Goal: Complete application form

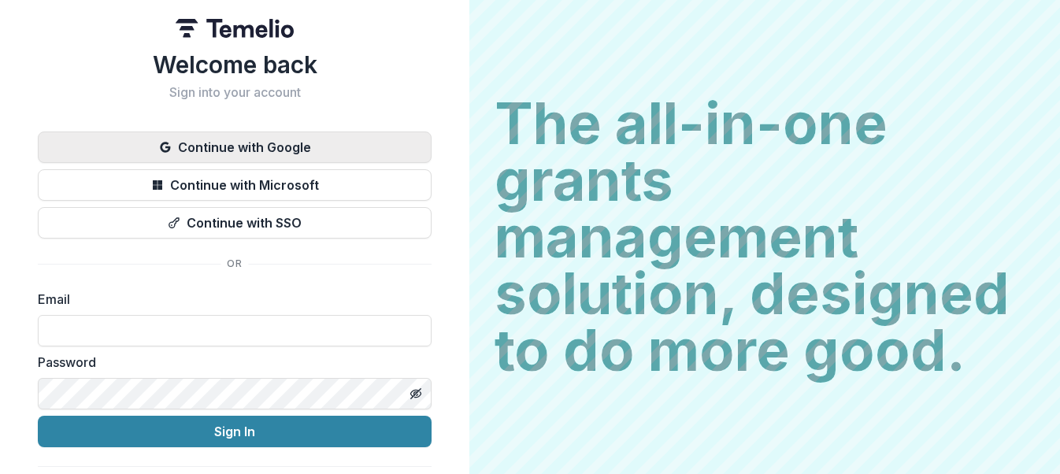
click at [328, 143] on button "Continue with Google" at bounding box center [235, 146] width 394 height 31
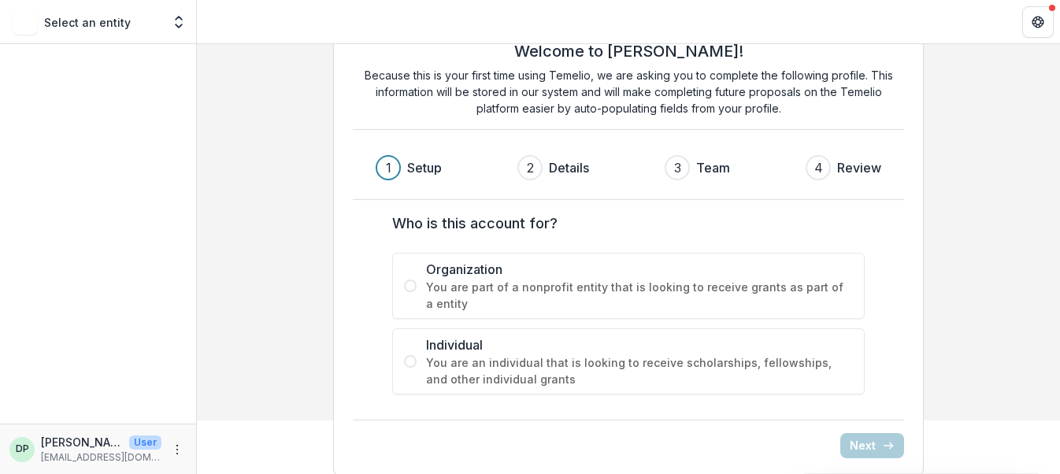
scroll to position [70, 0]
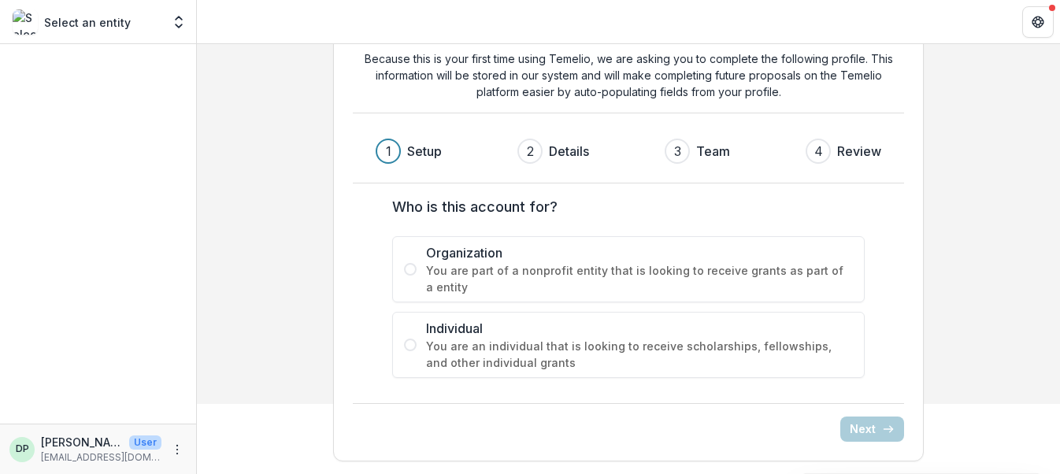
click at [409, 341] on span at bounding box center [410, 345] width 13 height 13
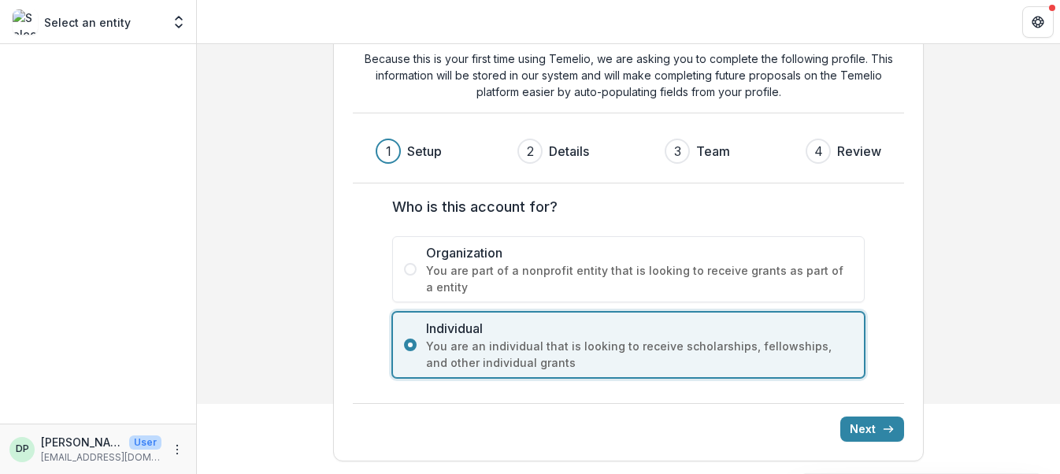
click at [409, 269] on span at bounding box center [410, 269] width 13 height 13
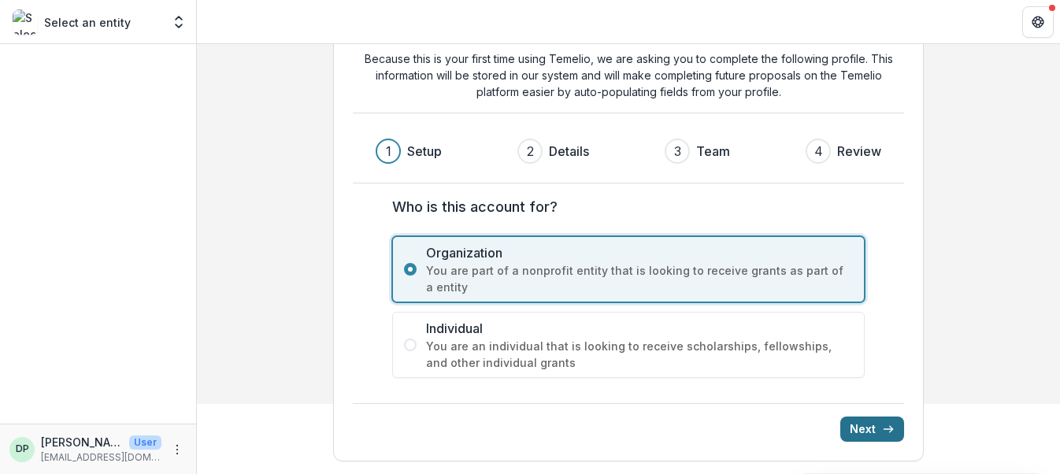
click at [861, 428] on button "Next" at bounding box center [872, 428] width 64 height 25
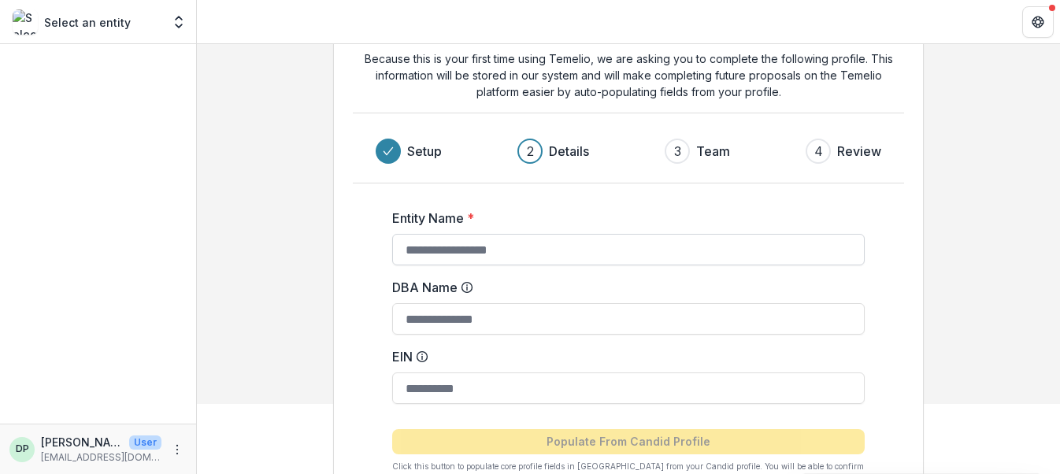
click at [585, 253] on input "Entity Name *" at bounding box center [628, 249] width 472 height 31
type input "**********"
click at [492, 329] on input "DBA Name" at bounding box center [628, 318] width 472 height 31
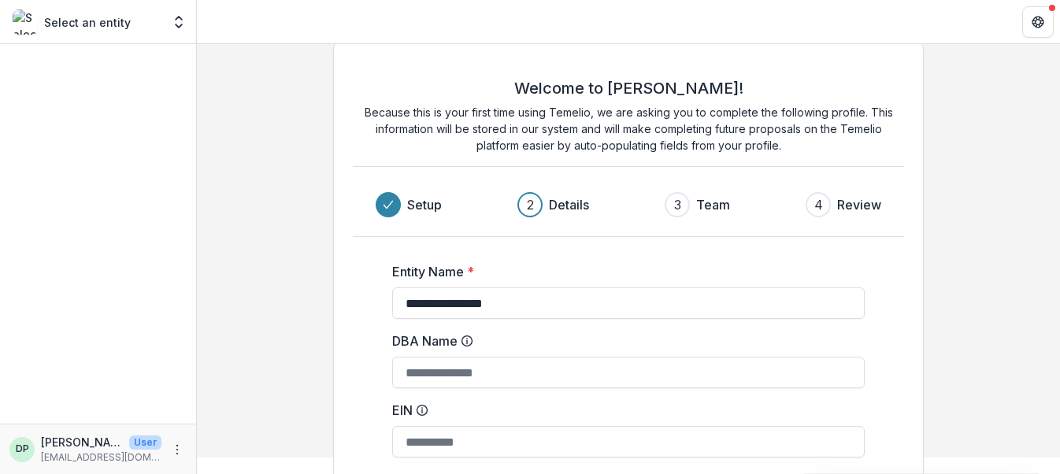
scroll to position [31, 0]
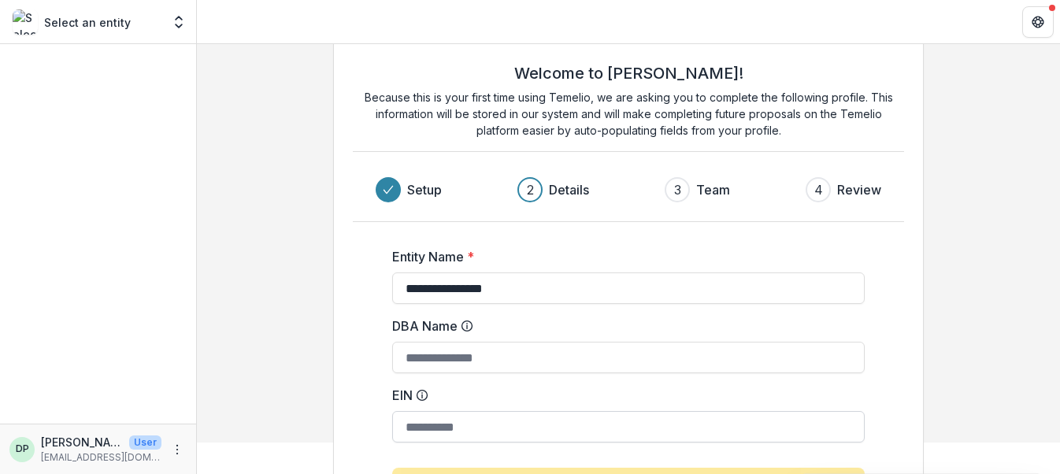
click at [426, 425] on input "EIN" at bounding box center [628, 426] width 472 height 31
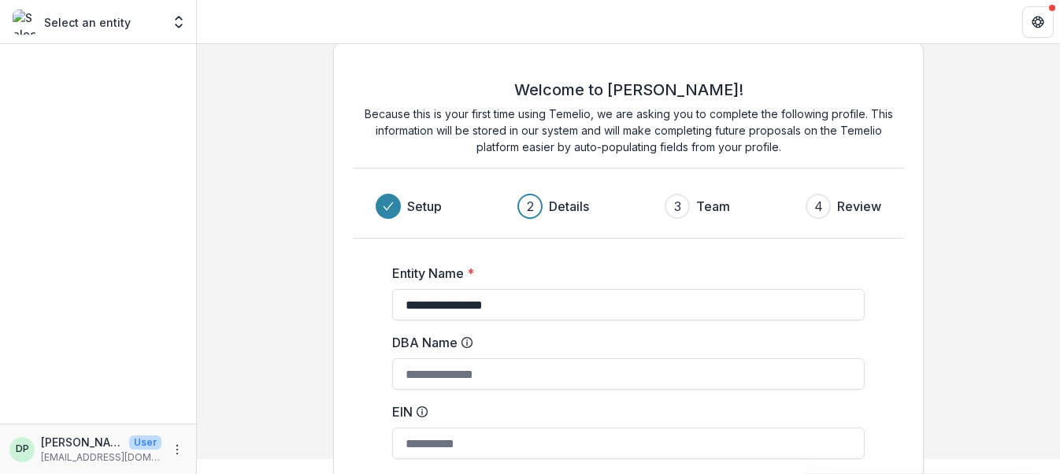
scroll to position [0, 0]
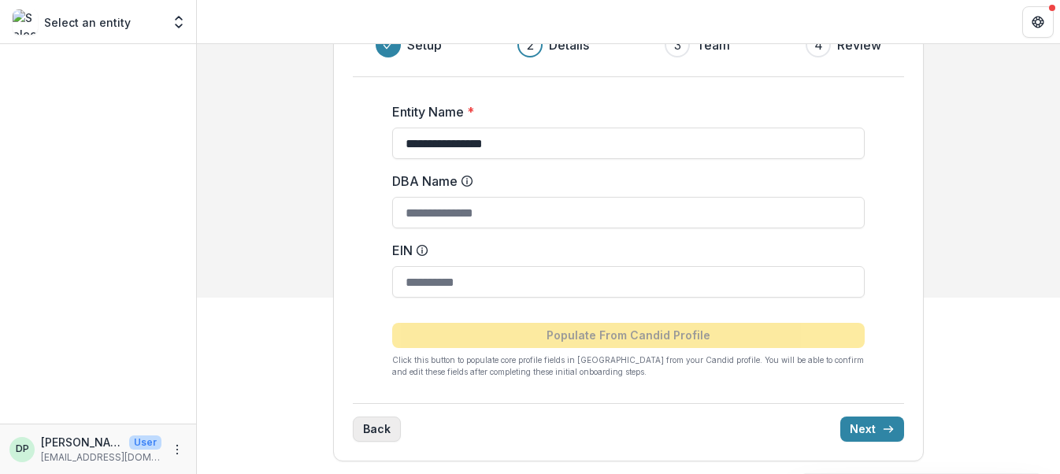
click at [376, 428] on button "Back" at bounding box center [377, 428] width 48 height 25
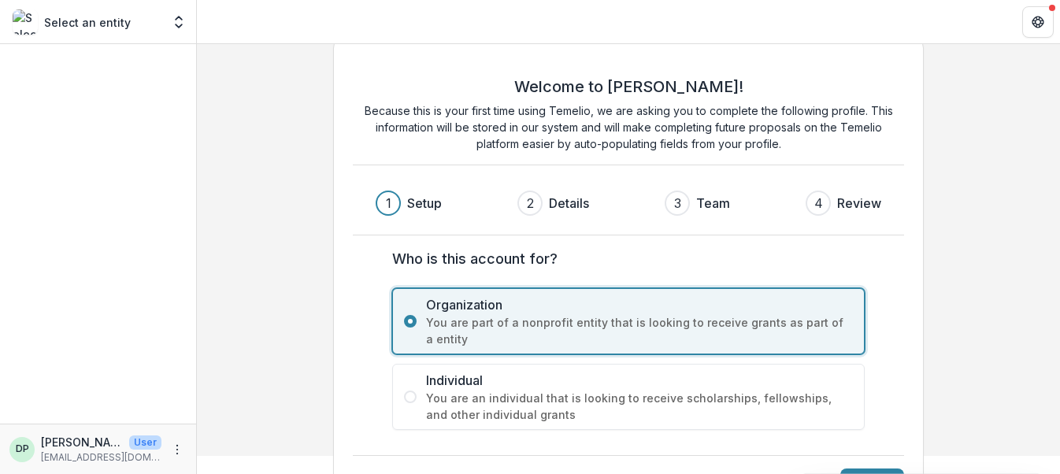
scroll to position [70, 0]
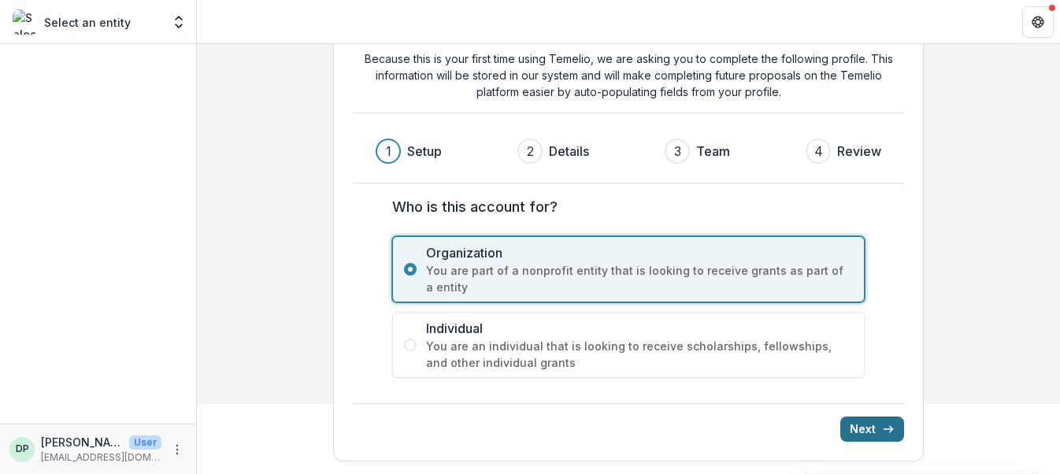
click at [861, 424] on button "Next" at bounding box center [872, 428] width 64 height 25
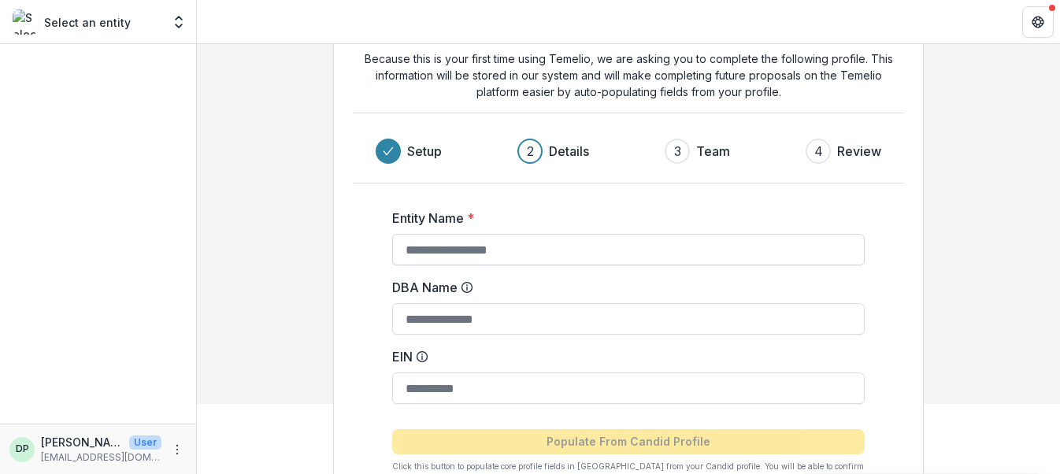
click at [524, 249] on input "Entity Name *" at bounding box center [628, 249] width 472 height 31
type input "**********"
click at [515, 323] on input "DBA Name" at bounding box center [628, 318] width 472 height 31
type input "*"
click at [528, 382] on input "EIN" at bounding box center [628, 387] width 472 height 31
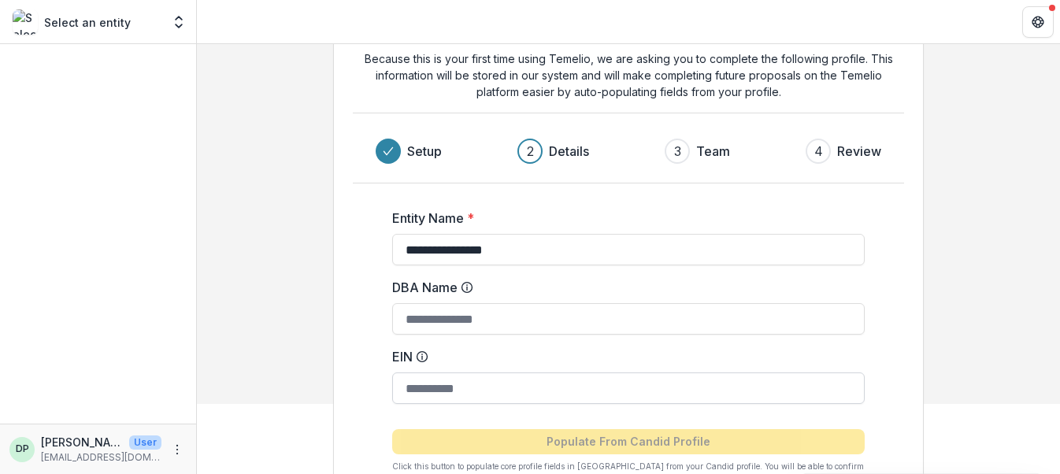
paste input "**********"
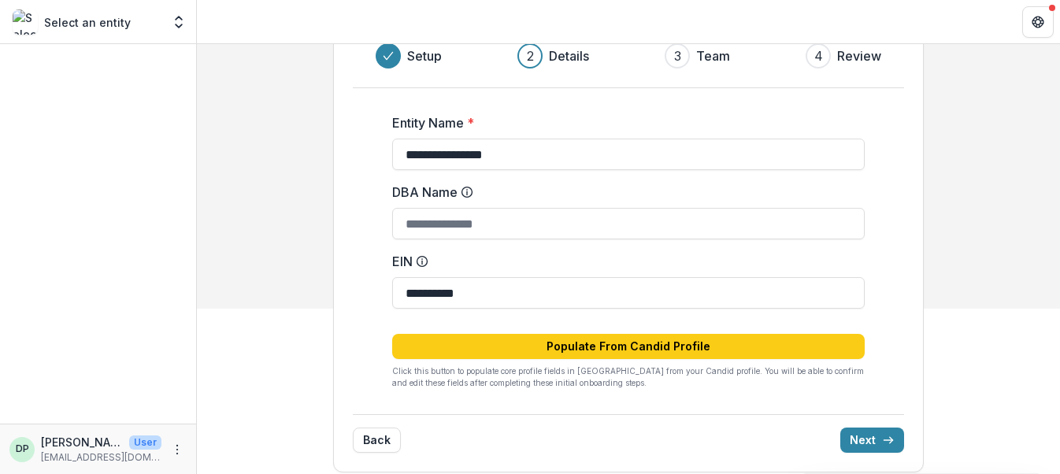
scroll to position [176, 0]
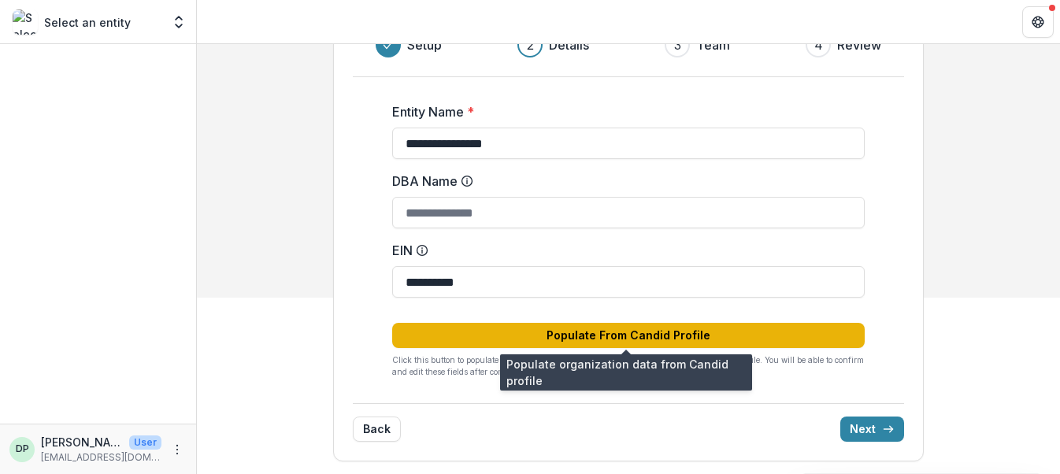
type input "**********"
click at [580, 338] on button "Populate From Candid Profile" at bounding box center [628, 335] width 472 height 25
click at [627, 334] on button "Populate From Candid Profile" at bounding box center [628, 335] width 472 height 25
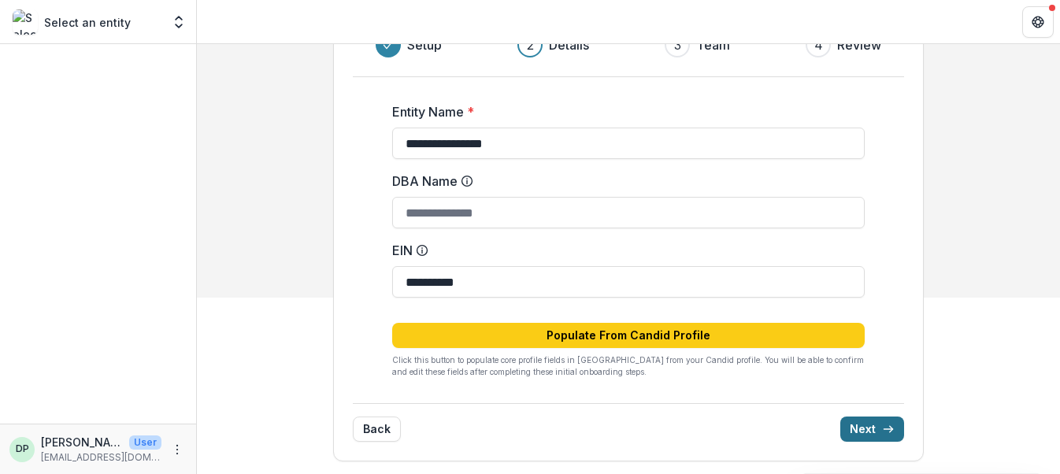
click at [861, 434] on button "Next" at bounding box center [872, 428] width 64 height 25
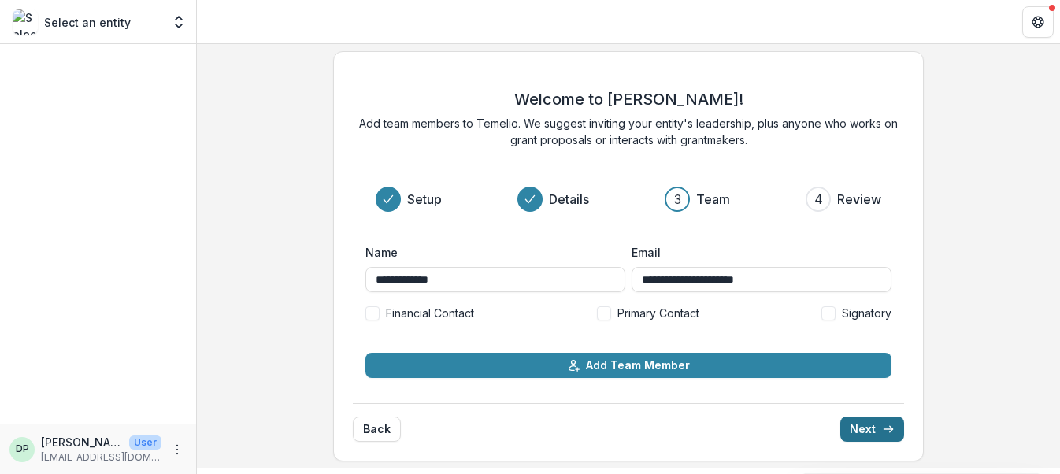
scroll to position [6, 0]
click at [602, 314] on span at bounding box center [604, 313] width 14 height 14
click at [828, 312] on span at bounding box center [828, 313] width 14 height 14
click at [375, 313] on span at bounding box center [372, 313] width 14 height 14
click at [868, 425] on button "Next" at bounding box center [872, 428] width 64 height 25
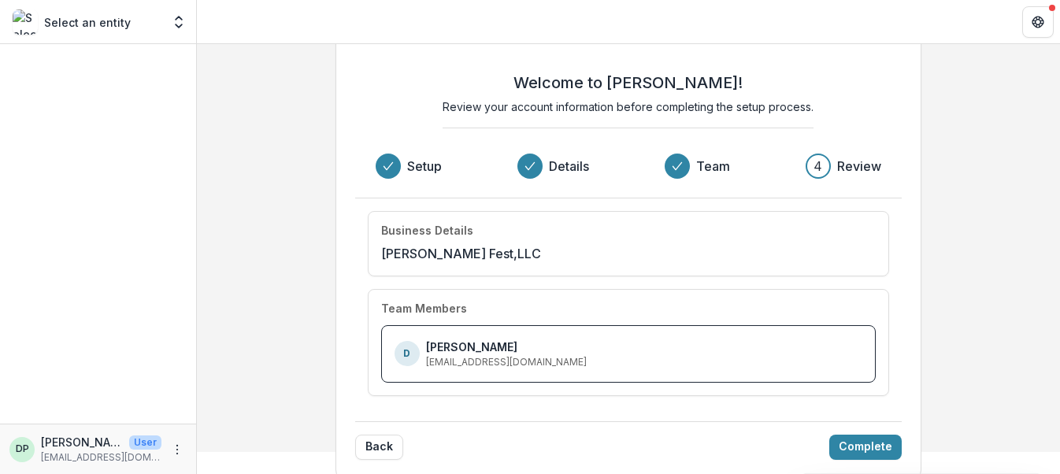
scroll to position [39, 0]
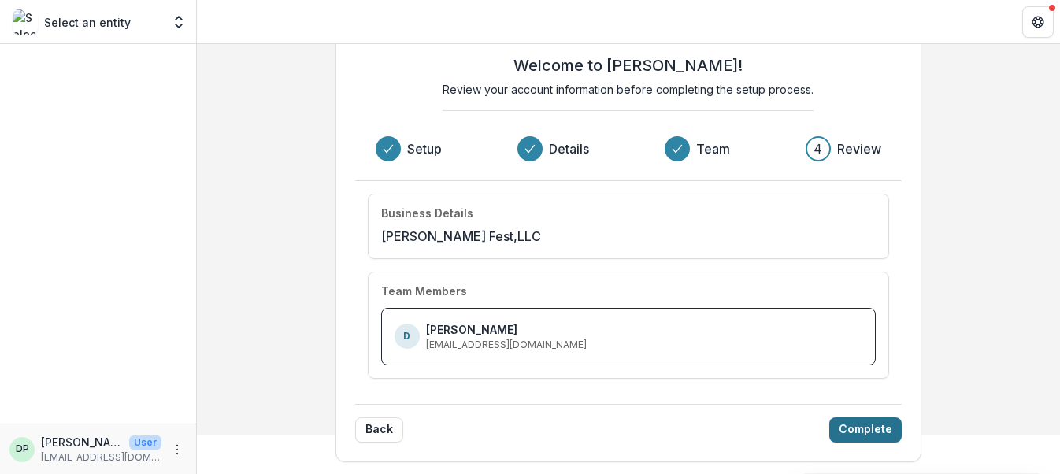
click at [842, 425] on button "Complete" at bounding box center [865, 429] width 72 height 25
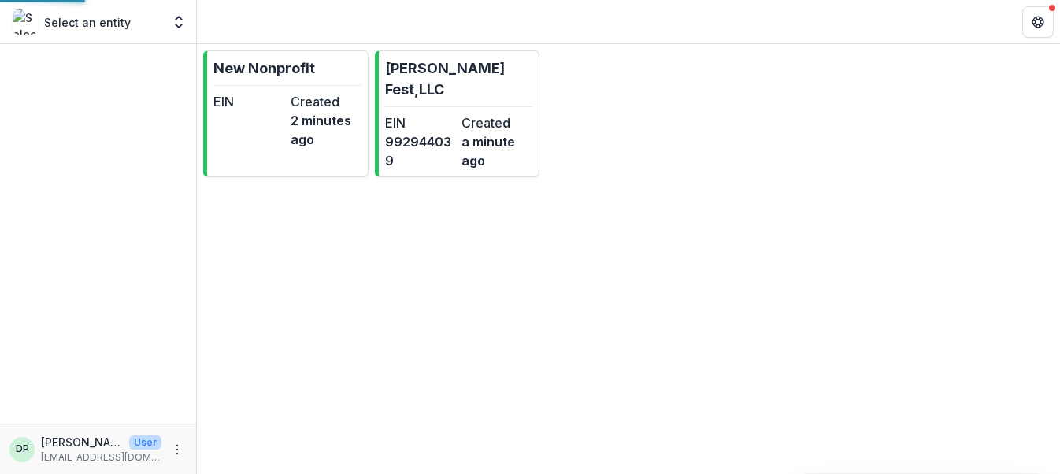
scroll to position [0, 0]
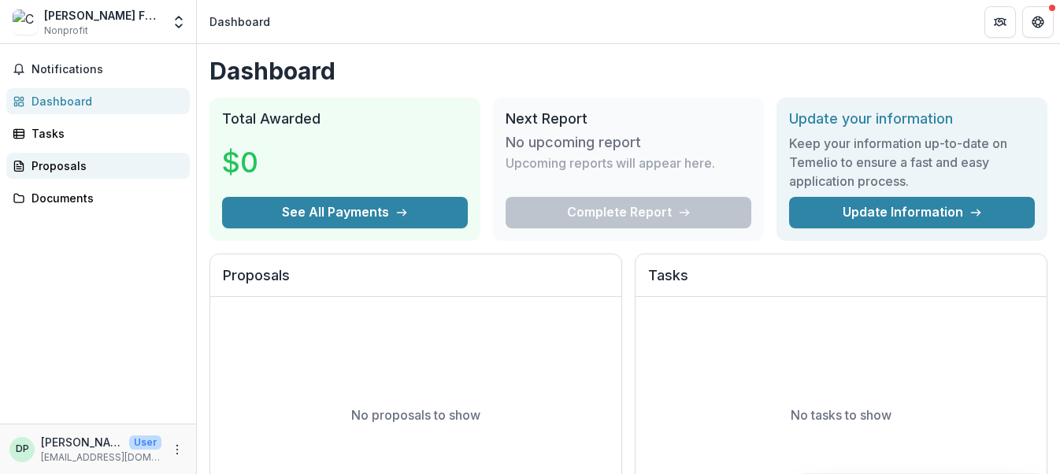
click at [61, 162] on div "Proposals" at bounding box center [104, 165] width 146 height 17
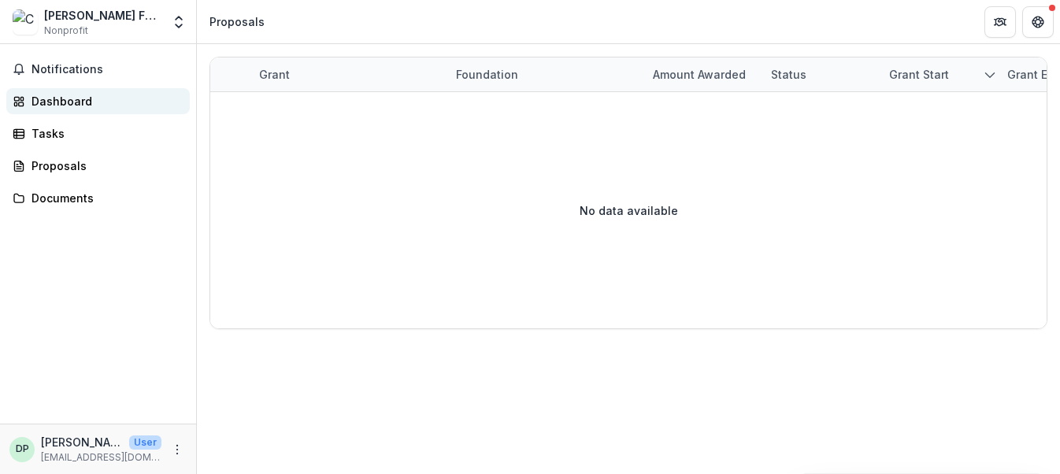
click at [74, 106] on div "Dashboard" at bounding box center [104, 101] width 146 height 17
